Goal: Transaction & Acquisition: Purchase product/service

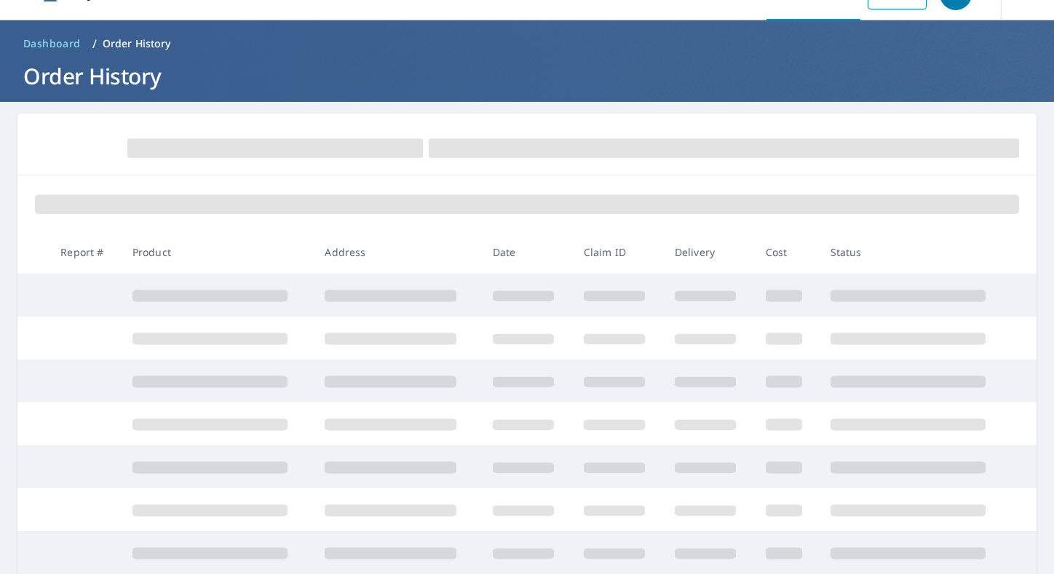
scroll to position [40, 0]
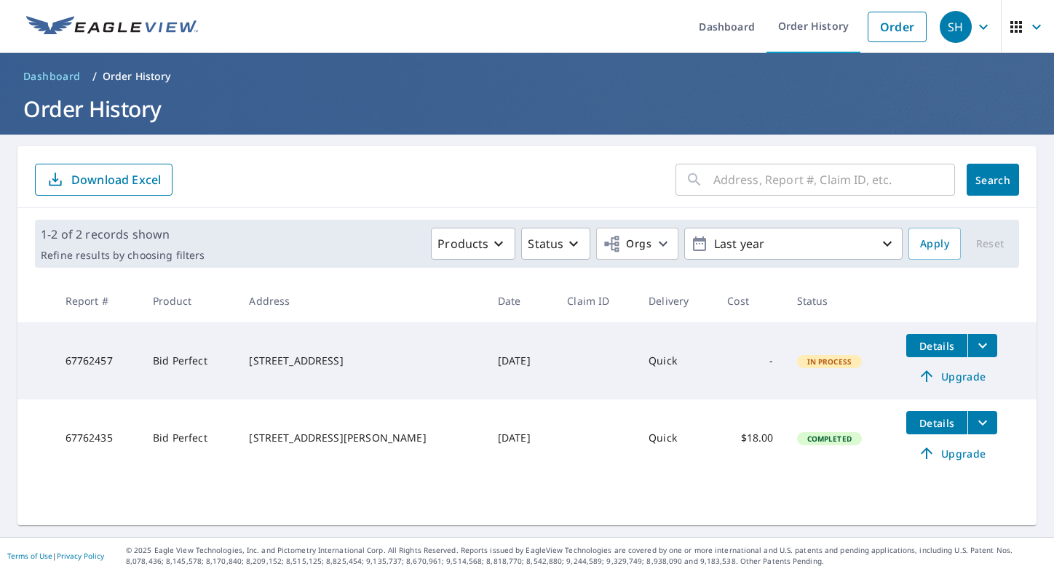
click at [334, 287] on th "Address" at bounding box center [361, 301] width 248 height 43
click at [895, 31] on link "Order" at bounding box center [897, 27] width 59 height 31
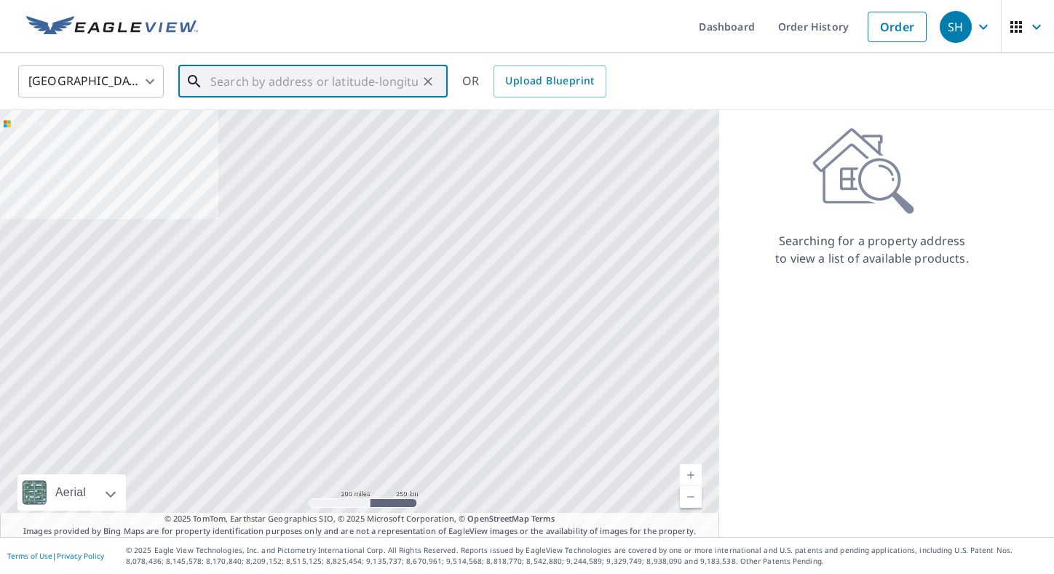
click at [348, 73] on input "text" at bounding box center [313, 81] width 207 height 41
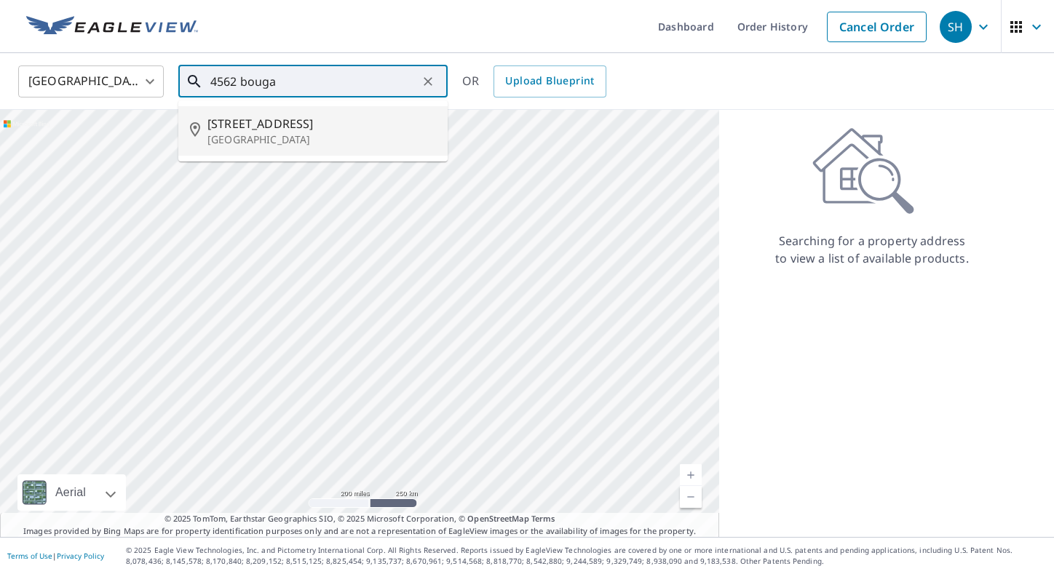
click at [288, 136] on p "[GEOGRAPHIC_DATA]" at bounding box center [321, 140] width 229 height 15
type input "[STREET_ADDRESS]"
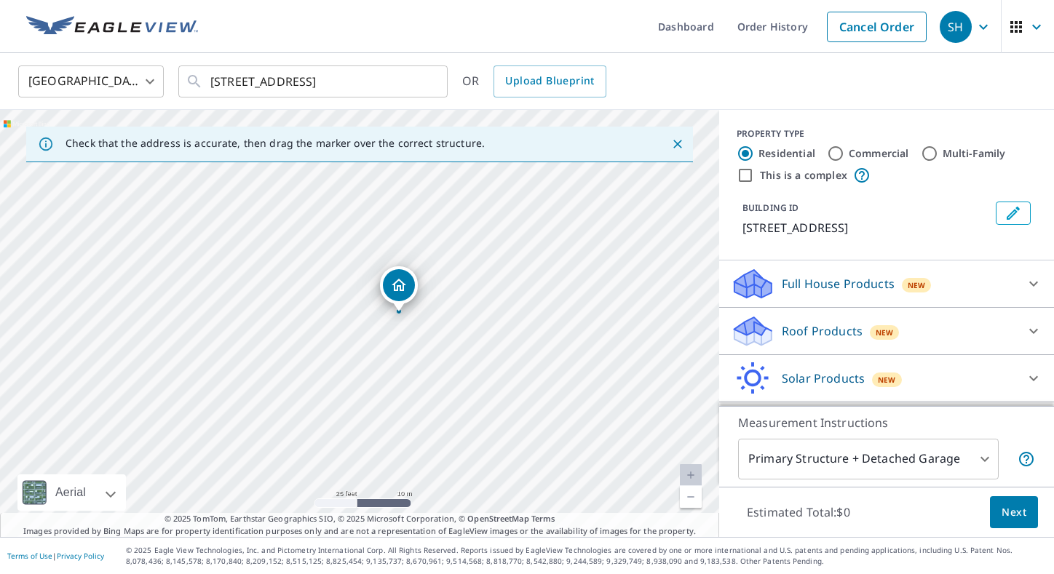
drag, startPoint x: 384, startPoint y: 353, endPoint x: 437, endPoint y: 337, distance: 54.8
click at [436, 339] on div "[STREET_ADDRESS][PERSON_NAME]" at bounding box center [359, 323] width 719 height 427
drag, startPoint x: 312, startPoint y: 303, endPoint x: 368, endPoint y: 291, distance: 58.0
click at [369, 290] on div "[STREET_ADDRESS][PERSON_NAME]" at bounding box center [359, 323] width 719 height 427
